Goal: Navigation & Orientation: Find specific page/section

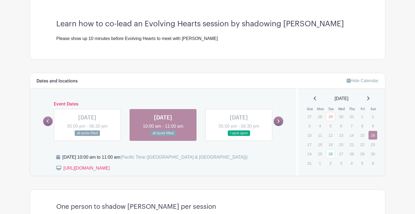
scroll to position [147, 0]
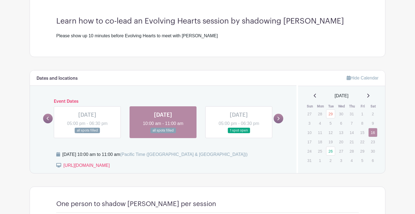
click at [369, 94] on icon at bounding box center [368, 96] width 2 height 4
